Goal: Go to known website: Go to known website

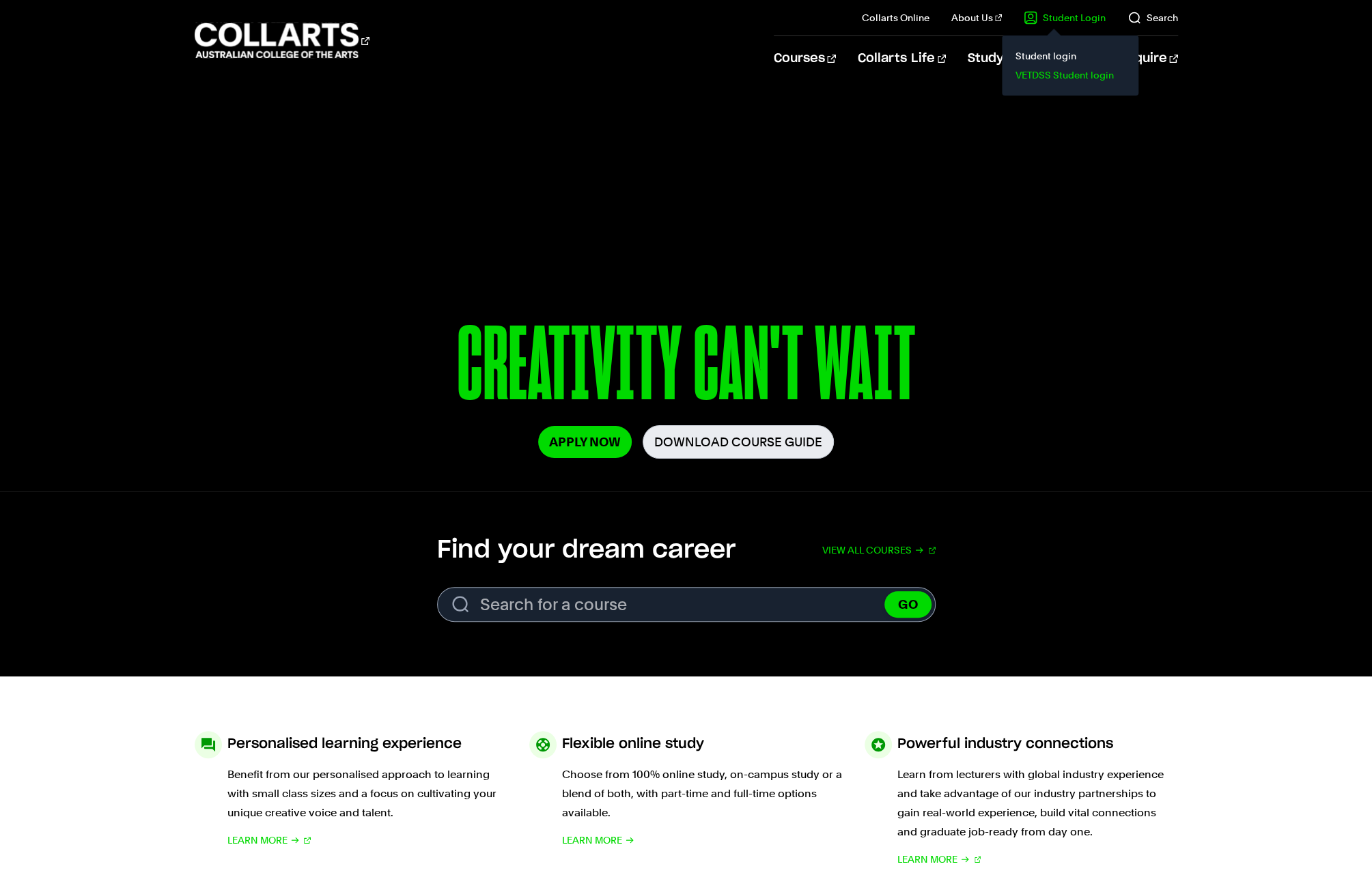
click at [1045, 74] on link "VETDSS Student login" at bounding box center [1069, 75] width 115 height 19
click at [1057, 73] on link "VETDSS Student login" at bounding box center [1069, 75] width 115 height 19
click at [1064, 69] on link "VETDSS Student login" at bounding box center [1069, 75] width 115 height 19
